Goal: Use online tool/utility: Use online tool/utility

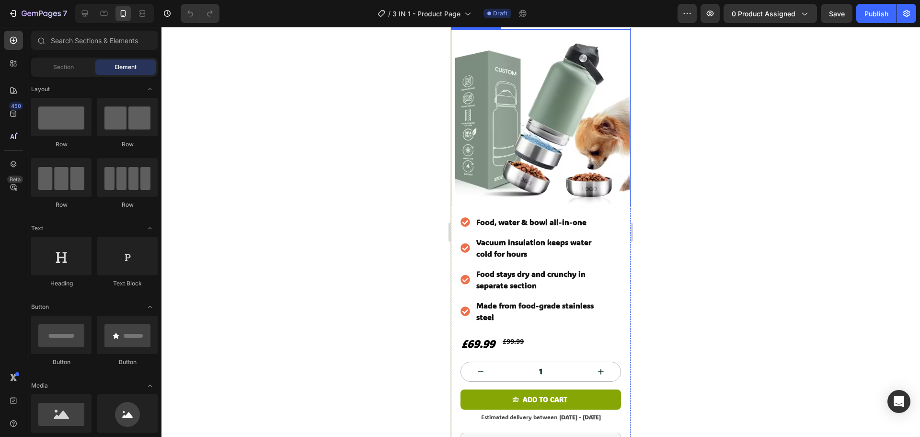
scroll to position [288, 0]
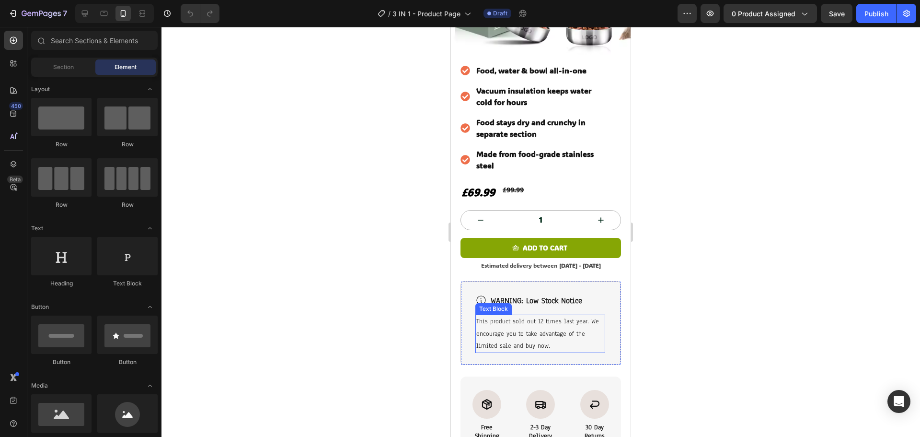
click at [559, 315] on p "This product sold out 12 times last year. We encourage you to take advantage of…" at bounding box center [540, 333] width 128 height 36
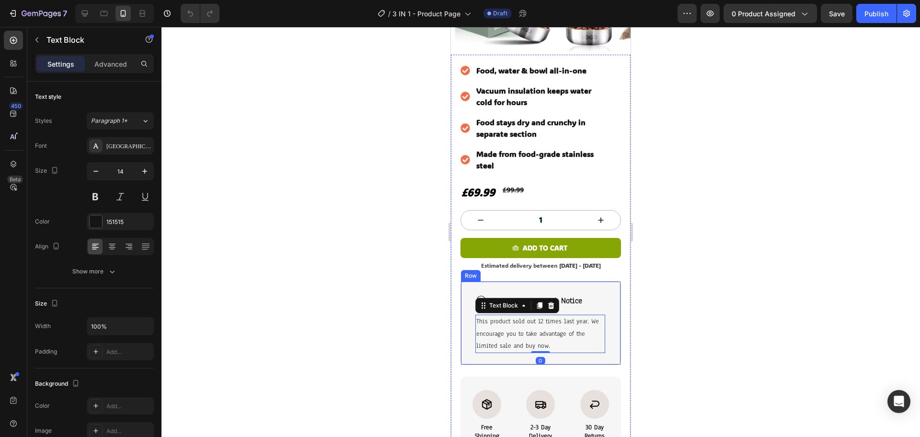
click at [603, 289] on div "Icon WARNING: Low Stock Notice Heading Row This product sold out 12 times last …" at bounding box center [541, 323] width 161 height 84
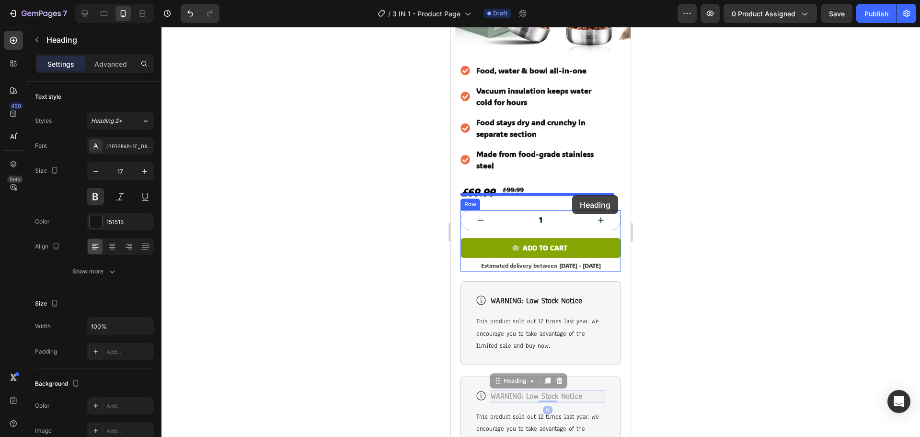
drag, startPoint x: 594, startPoint y: 363, endPoint x: 572, endPoint y: 195, distance: 169.2
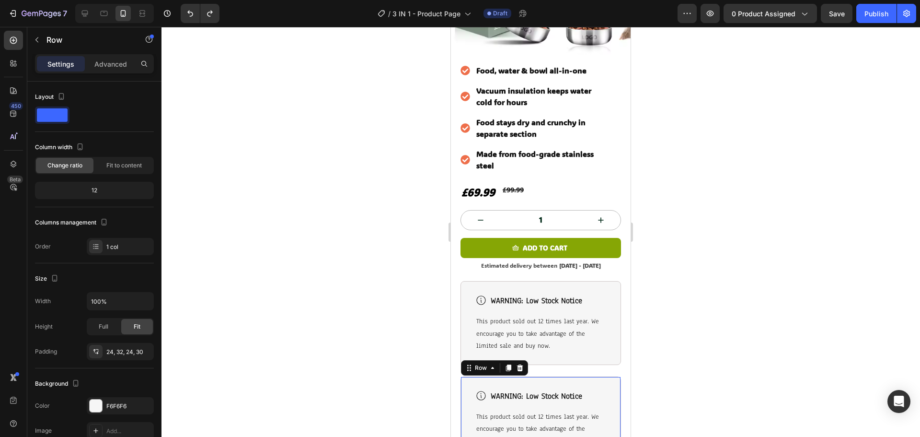
click at [599, 376] on div "Icon WARNING: Low Stock Notice Heading Row This product sold out 12 times last …" at bounding box center [541, 418] width 161 height 84
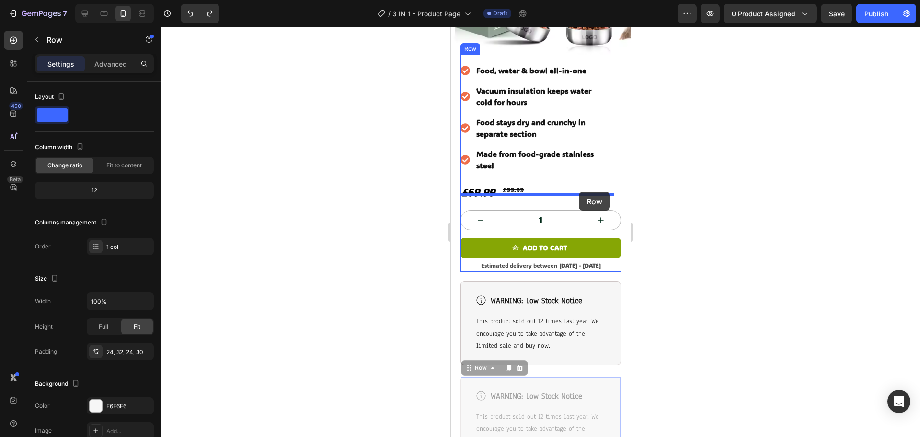
drag, startPoint x: 599, startPoint y: 371, endPoint x: 579, endPoint y: 192, distance: 180.4
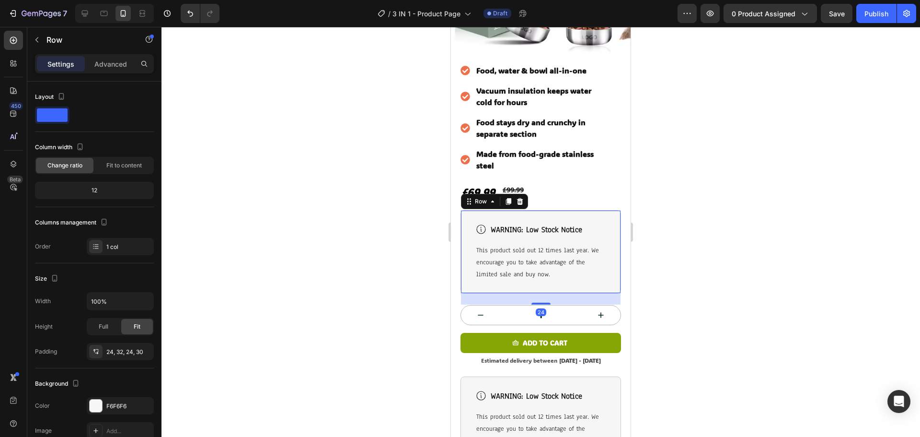
click at [697, 221] on div at bounding box center [541, 232] width 759 height 410
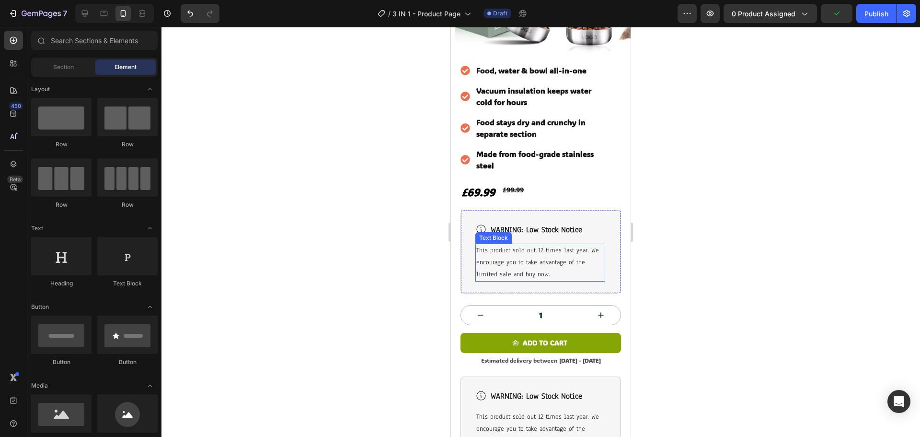
click at [539, 254] on p "This product sold out 12 times last year. We encourage you to take advantage of…" at bounding box center [540, 262] width 128 height 36
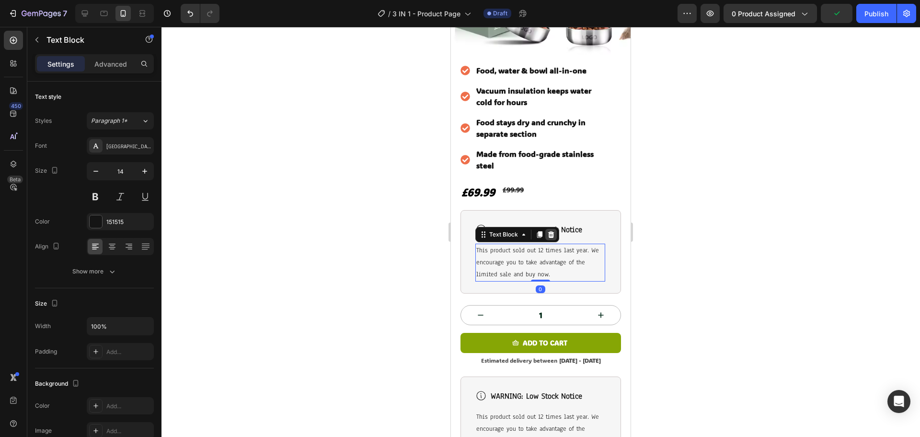
click at [550, 231] on icon at bounding box center [551, 235] width 8 height 8
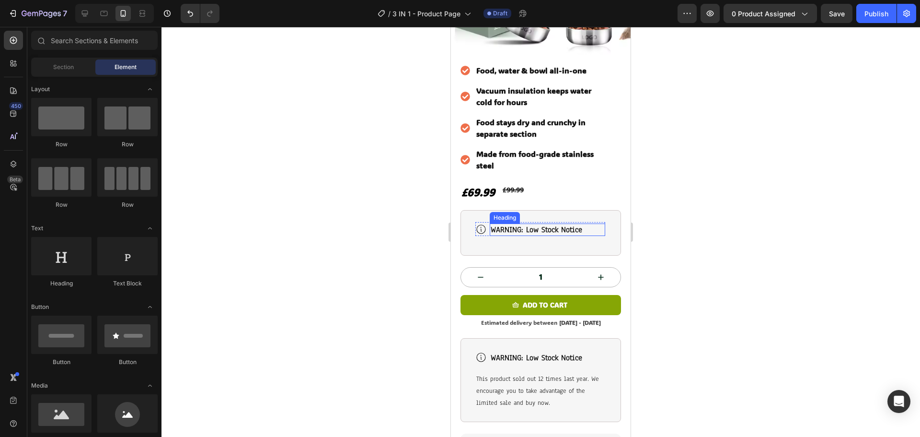
click at [544, 223] on h2 "WARNING: Low Stock Notice" at bounding box center [548, 229] width 116 height 12
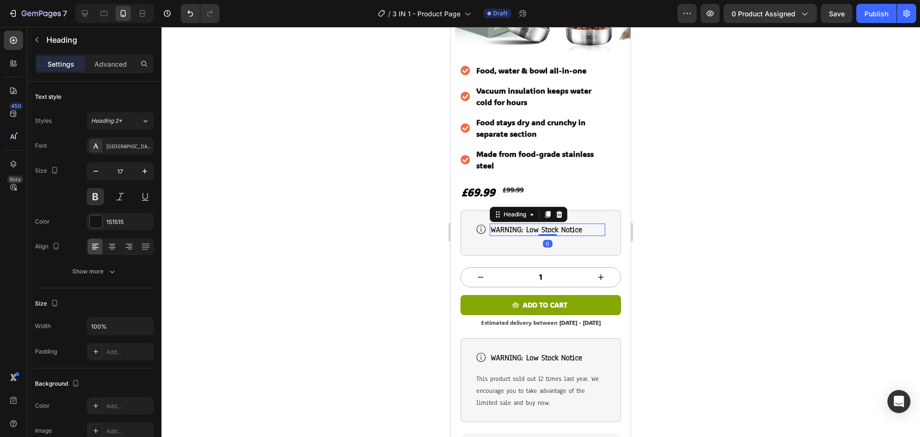
click at [544, 223] on h2 "WARNING: Low Stock Notice" at bounding box center [548, 229] width 116 height 12
click at [544, 224] on p "WARNING: Low Stock Notice" at bounding box center [548, 229] width 114 height 11
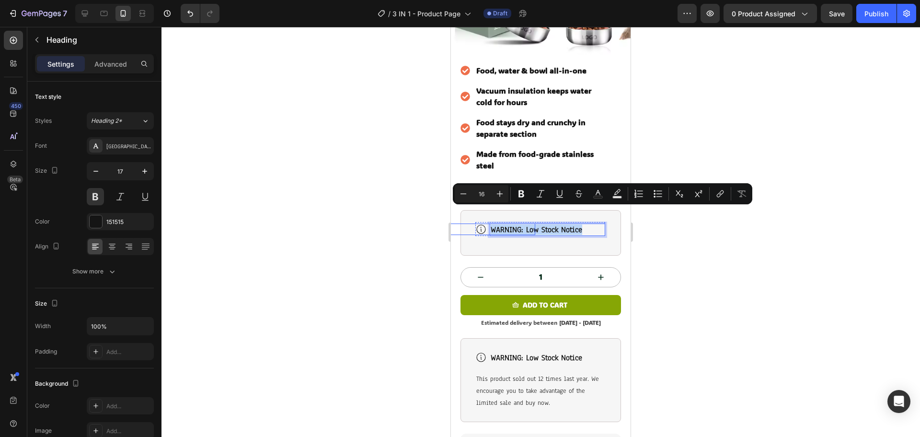
click at [482, 223] on icon at bounding box center [482, 229] width 12 height 12
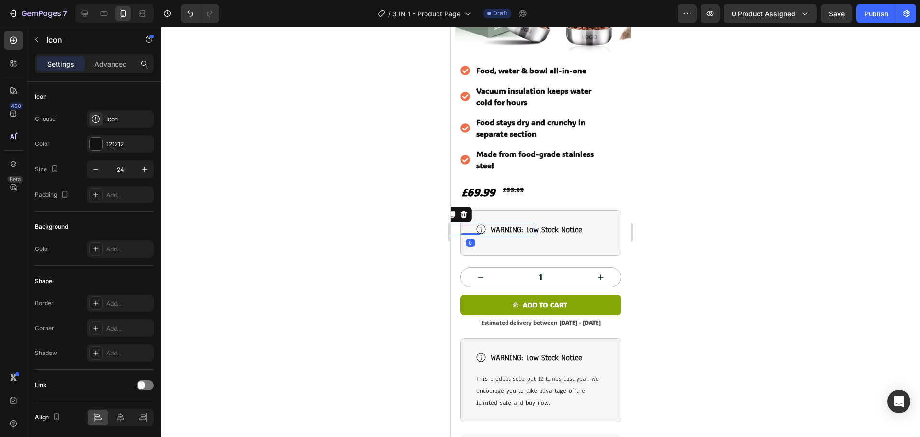
click at [482, 223] on icon at bounding box center [482, 229] width 12 height 12
click at [468, 210] on icon at bounding box center [464, 214] width 8 height 8
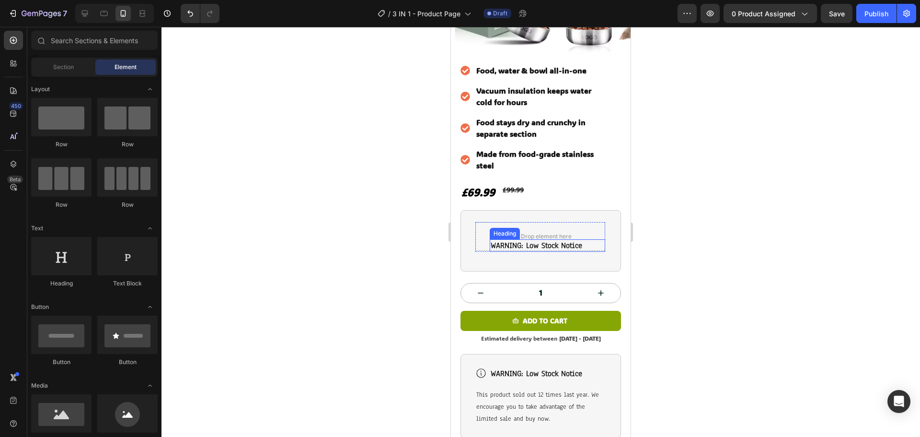
click at [498, 240] on p "WARNING: Low Stock Notice" at bounding box center [548, 245] width 114 height 11
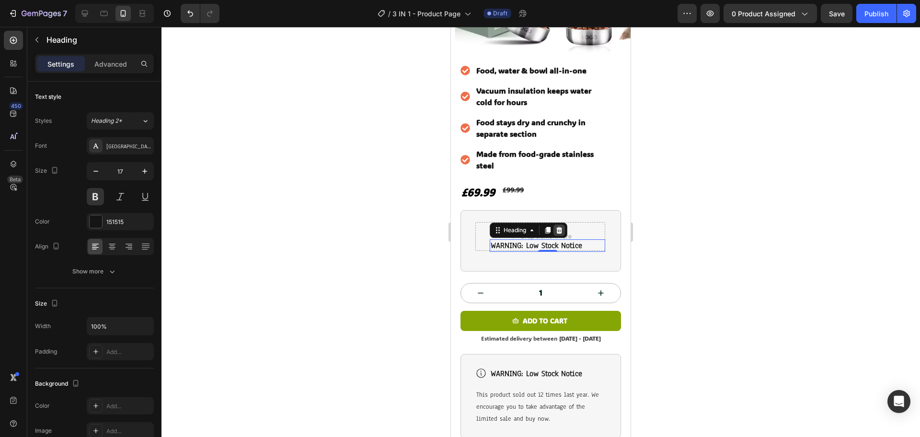
click at [564, 224] on div at bounding box center [560, 230] width 12 height 12
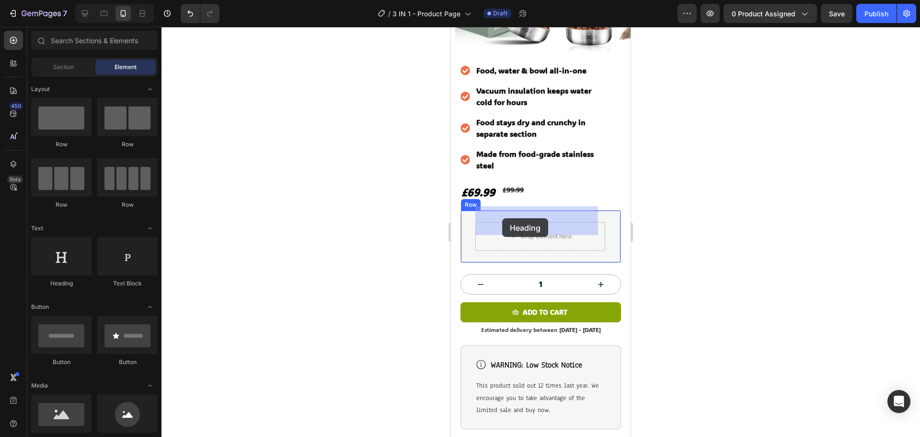
drag, startPoint x: 528, startPoint y: 288, endPoint x: 503, endPoint y: 218, distance: 74.1
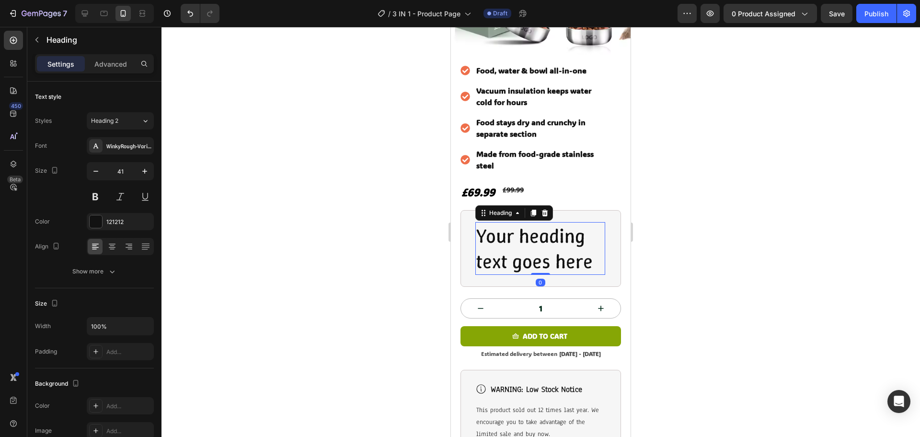
click at [503, 222] on h2 "Your heading text goes here" at bounding box center [541, 248] width 130 height 53
click at [503, 223] on p "Your heading text goes here" at bounding box center [540, 248] width 128 height 51
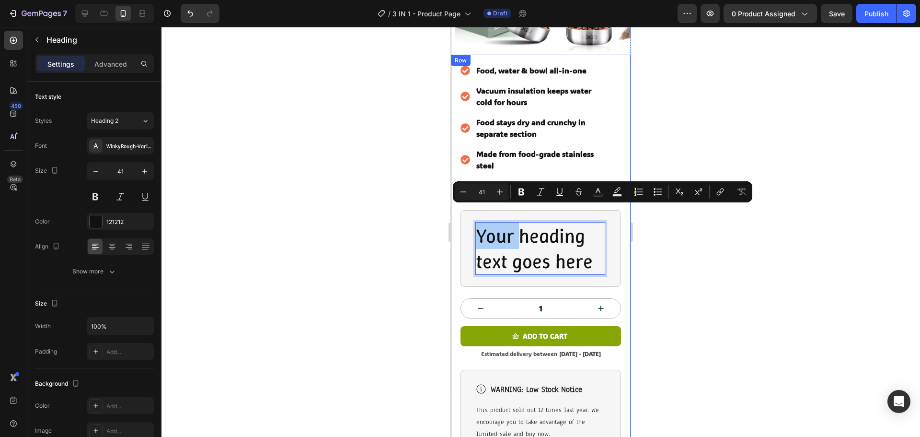
click at [813, 264] on div at bounding box center [541, 232] width 759 height 410
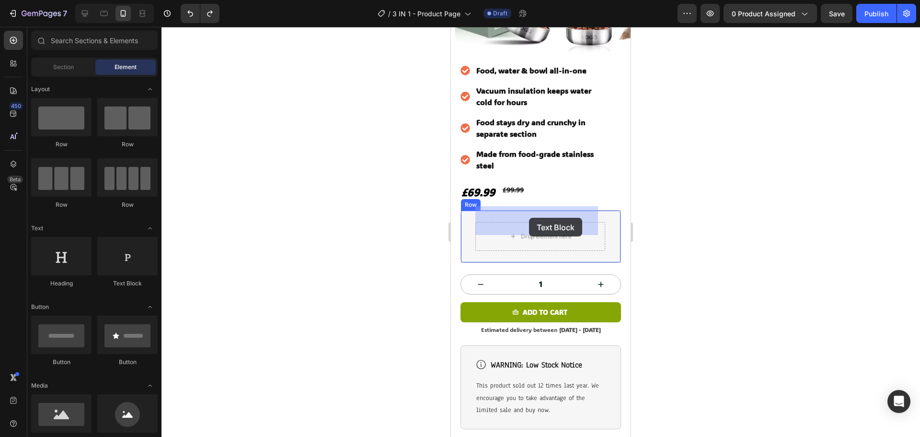
drag, startPoint x: 577, startPoint y: 301, endPoint x: 529, endPoint y: 218, distance: 95.5
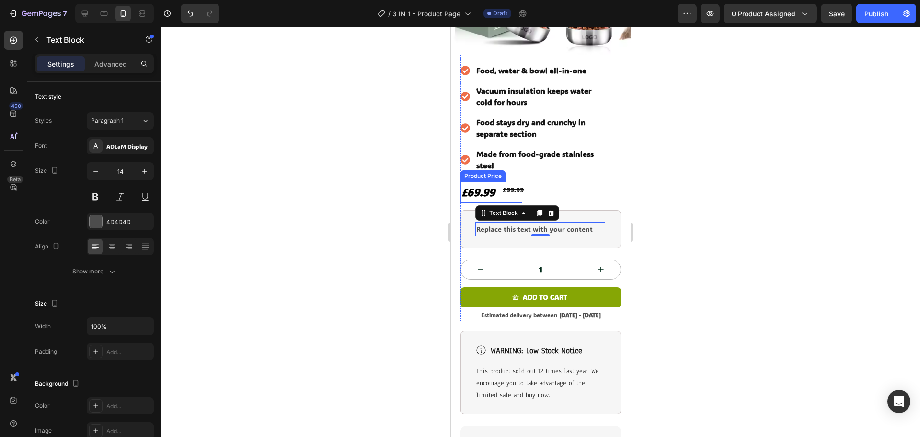
click at [470, 182] on div "£69.99" at bounding box center [492, 192] width 62 height 21
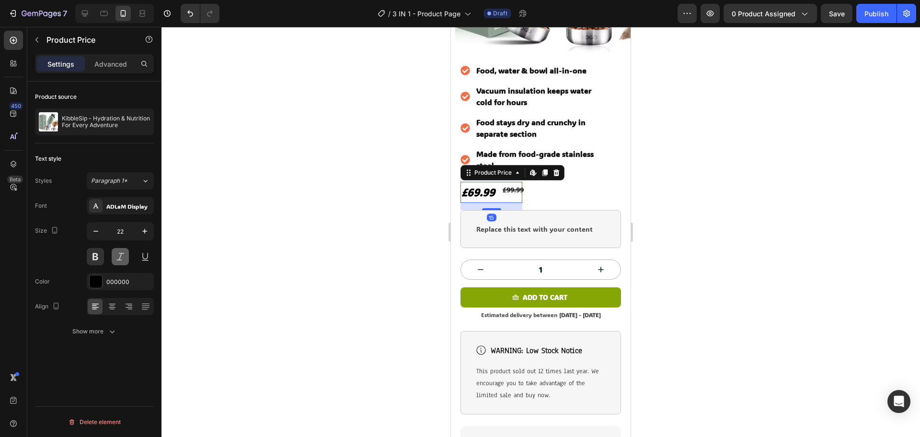
click at [120, 254] on button at bounding box center [120, 256] width 17 height 17
click at [769, 212] on div at bounding box center [541, 232] width 759 height 410
